Goal: Transaction & Acquisition: Purchase product/service

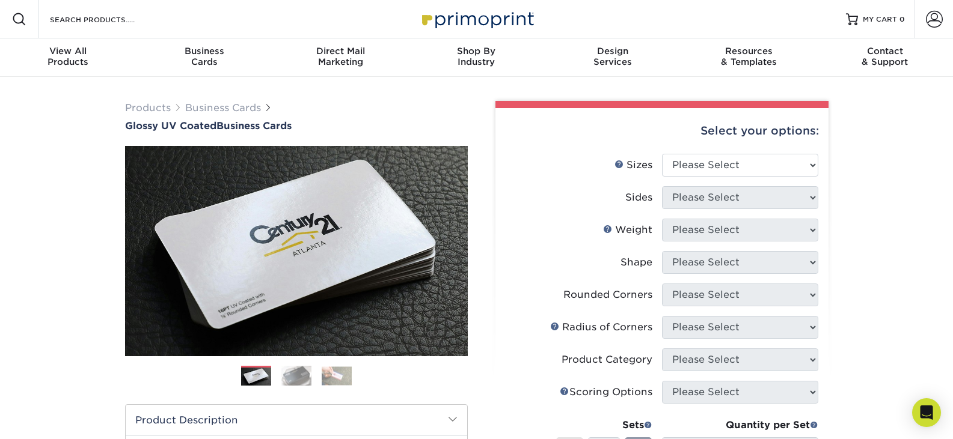
drag, startPoint x: 504, startPoint y: 296, endPoint x: 508, endPoint y: 281, distance: 15.6
click at [504, 294] on div "Select your options: Sizes Help Sizes Please Select 1.5" x 3.5" - Mini 1.75" x …" at bounding box center [661, 391] width 333 height 566
click at [730, 162] on select "Please Select 1.5" x 3.5" - Mini 1.75" x 3.5" - Mini 2" x 2" - Square 2" x 3" -…" at bounding box center [740, 165] width 156 height 23
select select "2.00x3.50"
click at [662, 154] on select "Please Select 1.5" x 3.5" - Mini 1.75" x 3.5" - Mini 2" x 2" - Square 2" x 3" -…" at bounding box center [740, 165] width 156 height 23
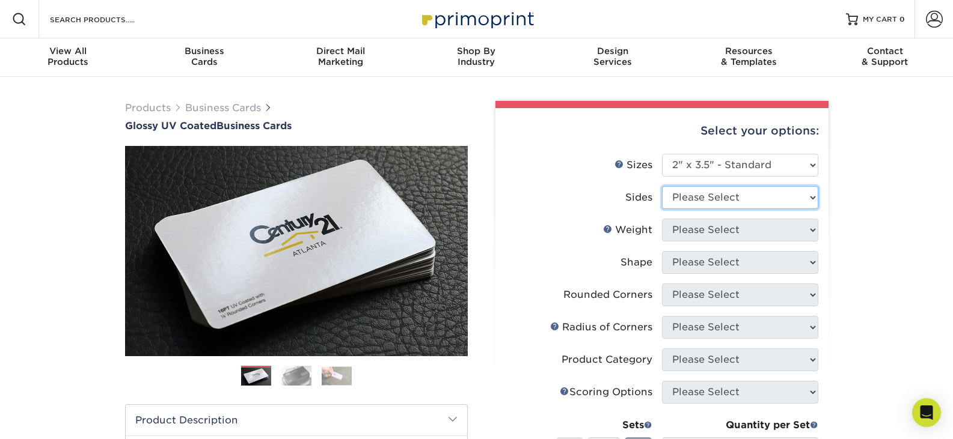
click at [725, 194] on select "Please Select Print Both Sides Print Front Only" at bounding box center [740, 197] width 156 height 23
select select "13abbda7-1d64-4f25-8bb2-c179b224825d"
click at [662, 186] on select "Please Select Print Both Sides Print Front Only" at bounding box center [740, 197] width 156 height 23
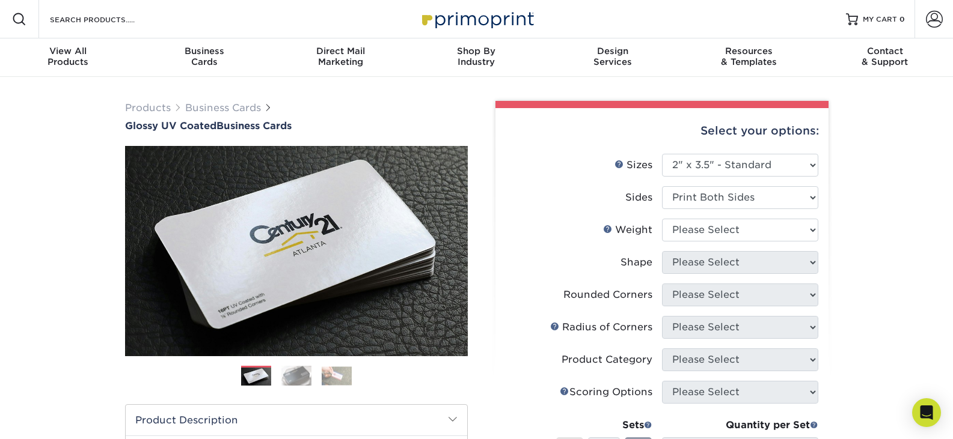
click at [684, 411] on li "Scoring Help Scoring Options Please Select" at bounding box center [662, 397] width 313 height 32
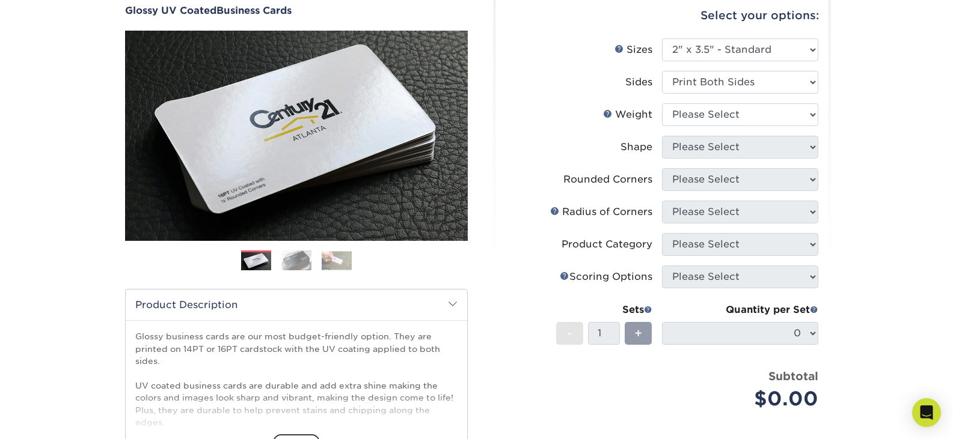
scroll to position [120, 0]
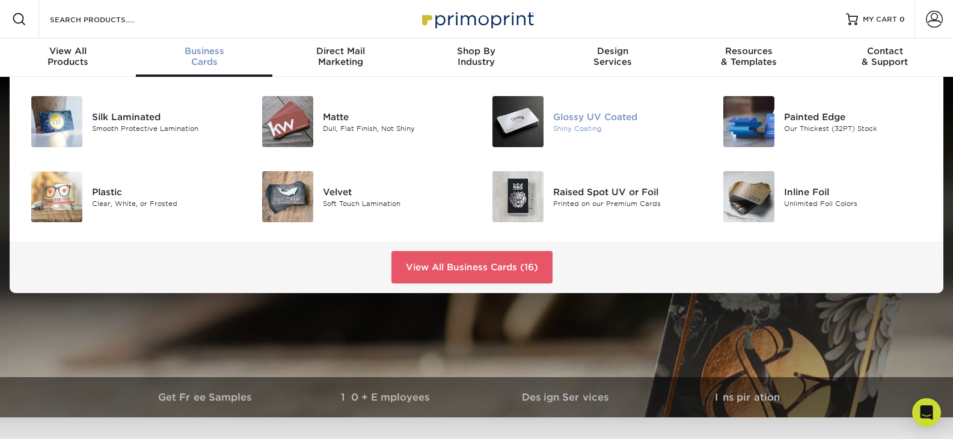
click at [594, 117] on div "Glossy UV Coated" at bounding box center [625, 116] width 145 height 13
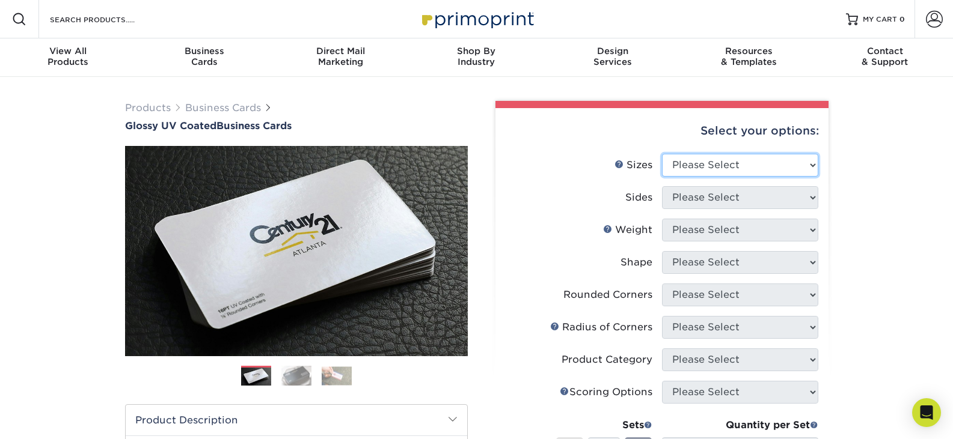
click at [714, 162] on select "Please Select 1.5" x 3.5" - Mini 1.75" x 3.5" - Mini 2" x 2" - Square 2" x 3" -…" at bounding box center [740, 165] width 156 height 23
select select "2.00x3.50"
click at [662, 154] on select "Please Select 1.5" x 3.5" - Mini 1.75" x 3.5" - Mini 2" x 2" - Square 2" x 3" -…" at bounding box center [740, 165] width 156 height 23
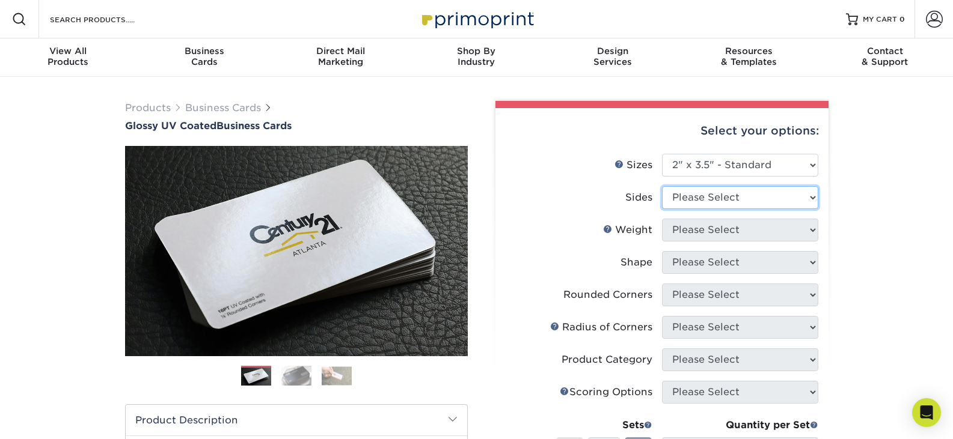
click at [744, 199] on select "Please Select Print Both Sides Print Front Only" at bounding box center [740, 197] width 156 height 23
select select "13abbda7-1d64-4f25-8bb2-c179b224825d"
click at [662, 186] on select "Please Select Print Both Sides Print Front Only" at bounding box center [740, 197] width 156 height 23
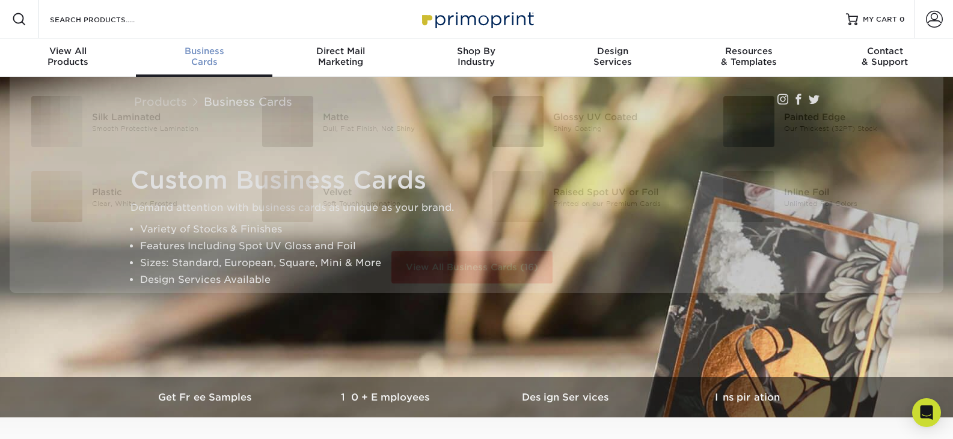
click at [205, 54] on span "Business" at bounding box center [204, 51] width 136 height 11
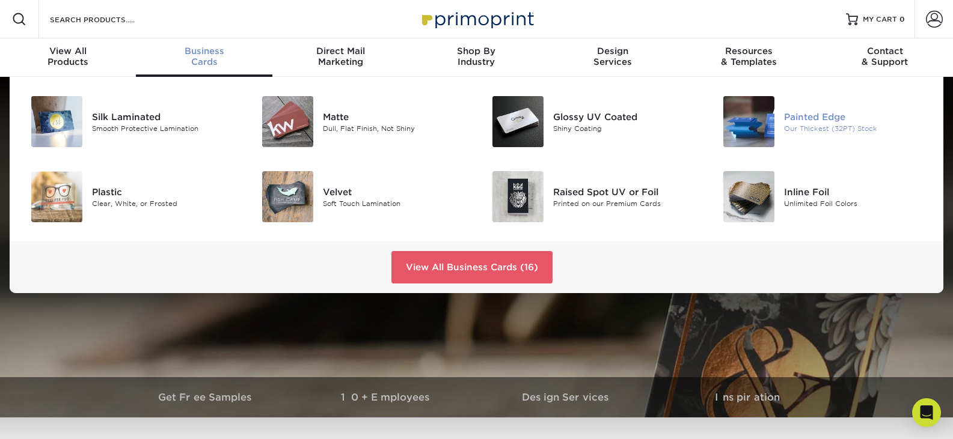
click at [749, 111] on img at bounding box center [748, 121] width 51 height 51
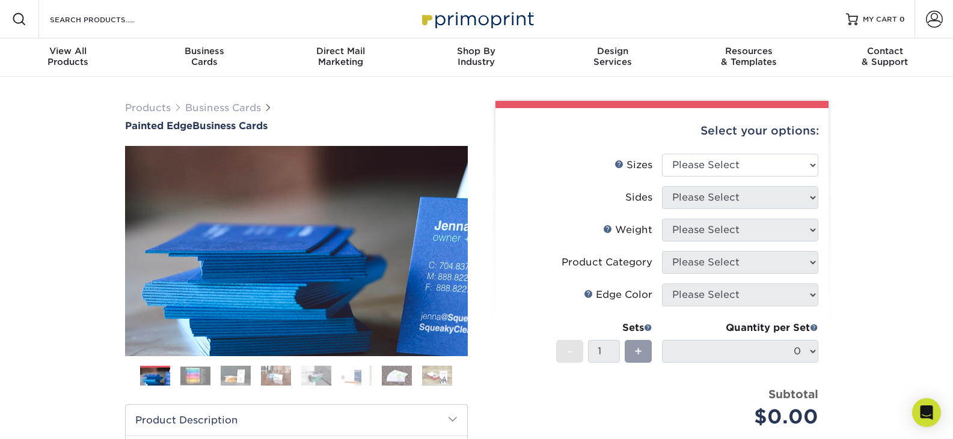
click at [433, 370] on img at bounding box center [437, 376] width 30 height 21
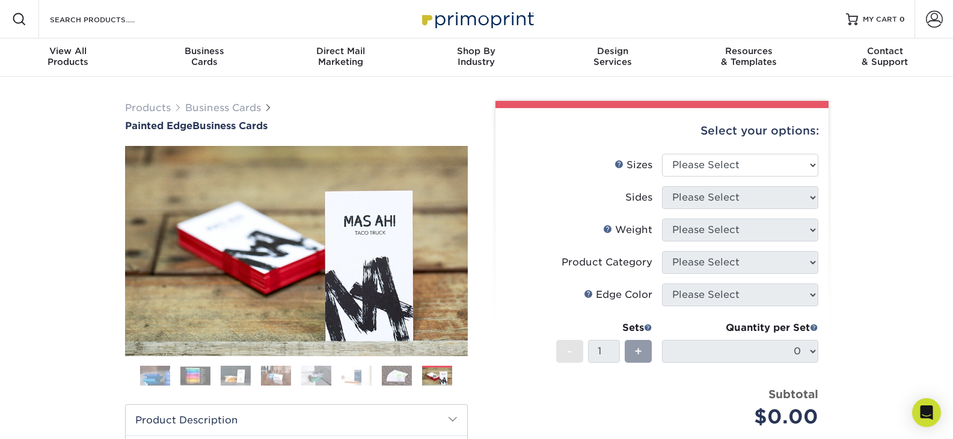
click at [412, 375] on img at bounding box center [397, 376] width 30 height 21
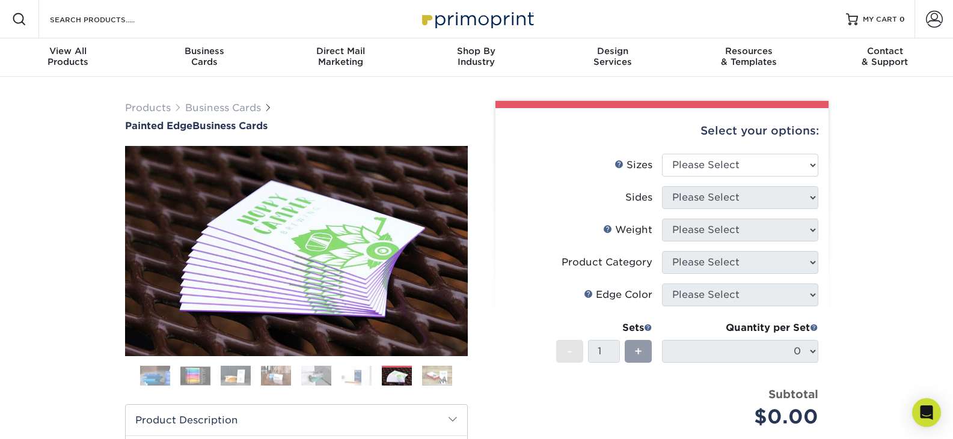
click at [389, 377] on img at bounding box center [397, 377] width 30 height 21
click at [357, 378] on img at bounding box center [356, 376] width 30 height 21
